Goal: Information Seeking & Learning: Compare options

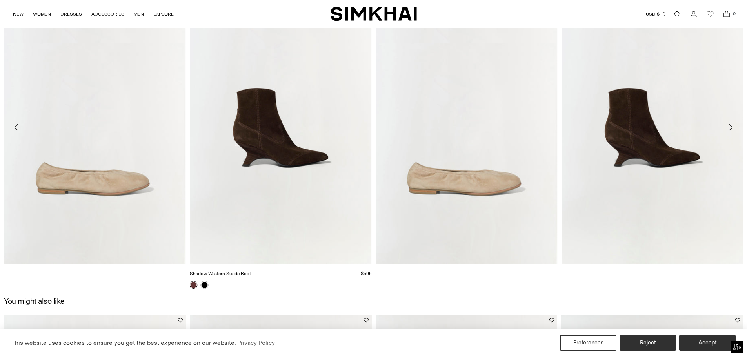
scroll to position [1213, 0]
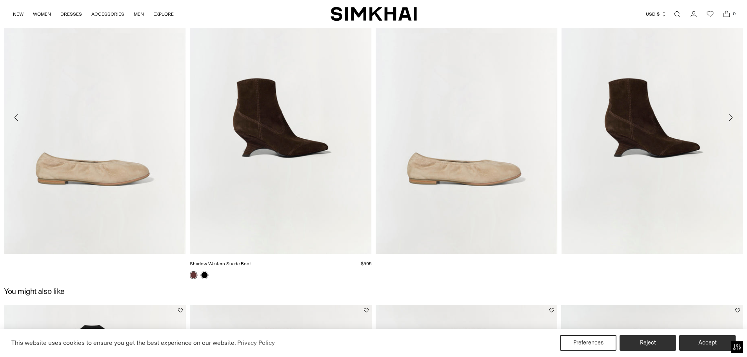
click at [206, 267] on link "Shadow Western Suede Boot" at bounding box center [220, 263] width 61 height 5
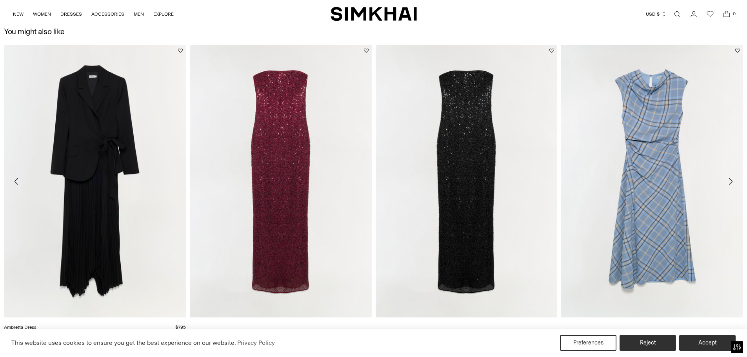
scroll to position [1595, 0]
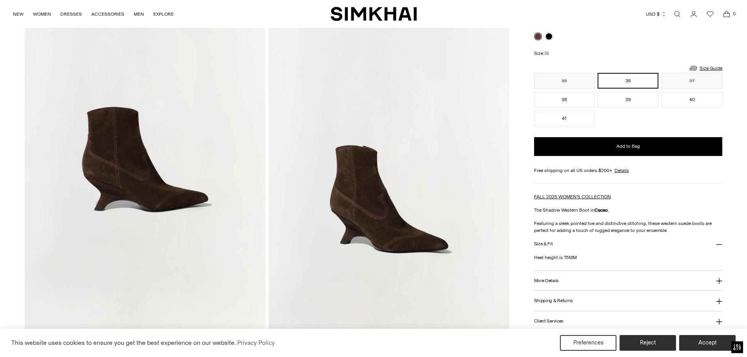
click at [549, 41] on div at bounding box center [544, 36] width 22 height 11
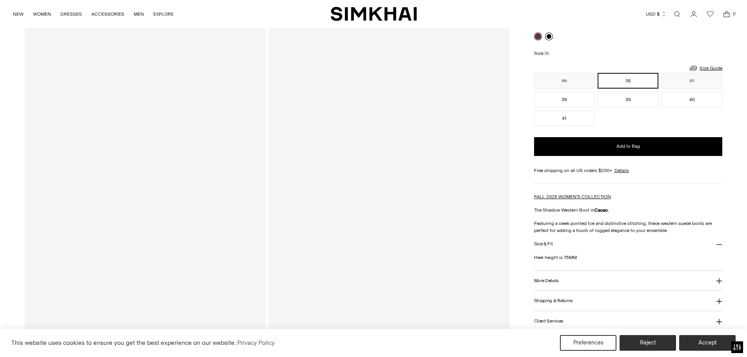
click at [547, 38] on link at bounding box center [549, 37] width 8 height 8
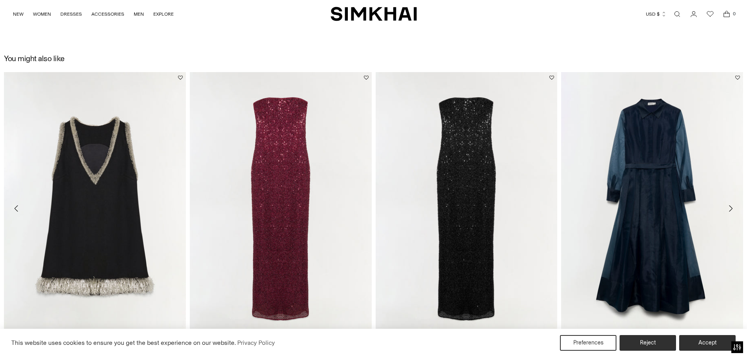
scroll to position [1451, 0]
